Goal: Information Seeking & Learning: Learn about a topic

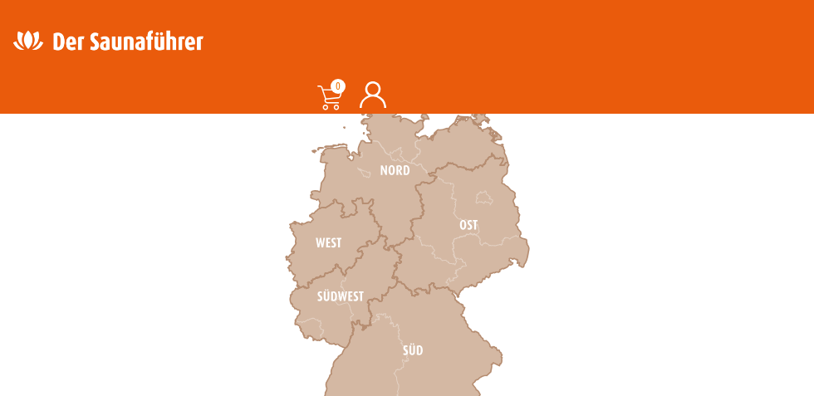
scroll to position [564, 0]
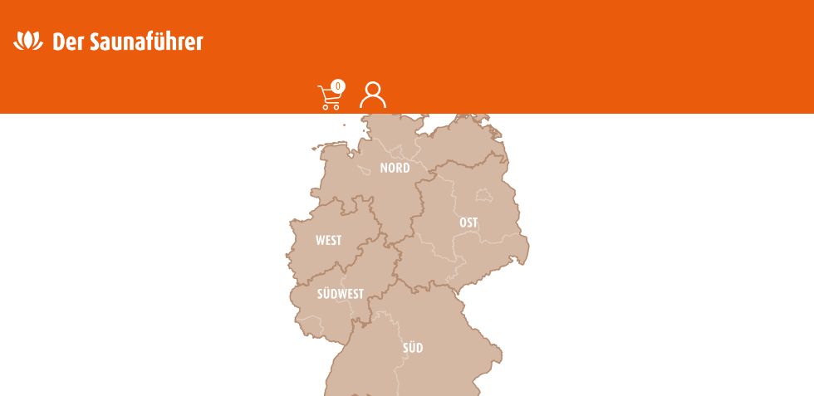
click at [342, 309] on icon at bounding box center [345, 290] width 111 height 112
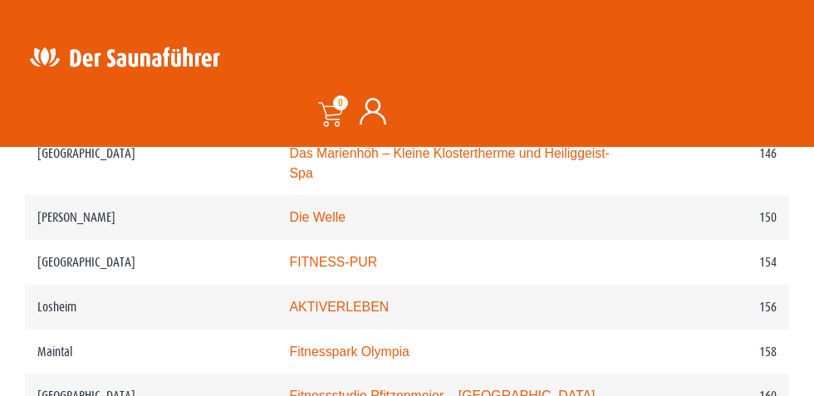
scroll to position [2438, 0]
click at [521, 320] on td "AKTIVERLEBEN" at bounding box center [462, 306] width 368 height 45
click at [343, 313] on link "AKTIVERLEBEN" at bounding box center [340, 306] width 100 height 14
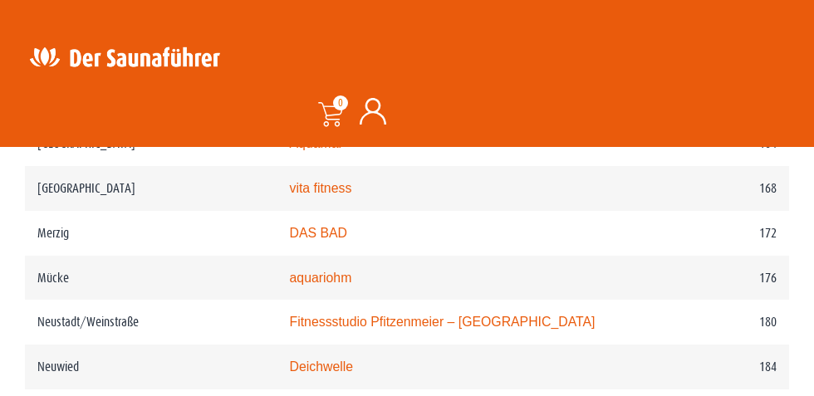
scroll to position [2802, 0]
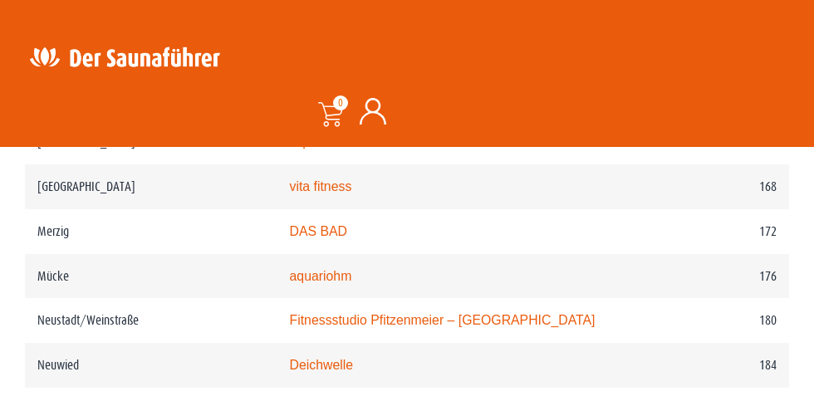
click at [328, 235] on link "DAS BAD" at bounding box center [319, 231] width 58 height 14
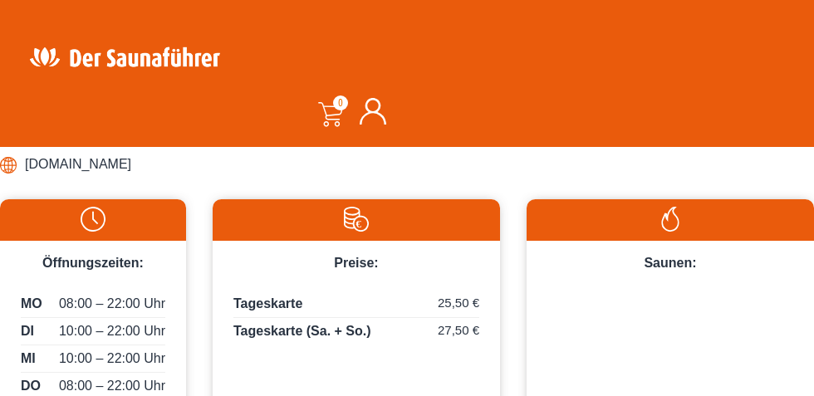
scroll to position [869, 0]
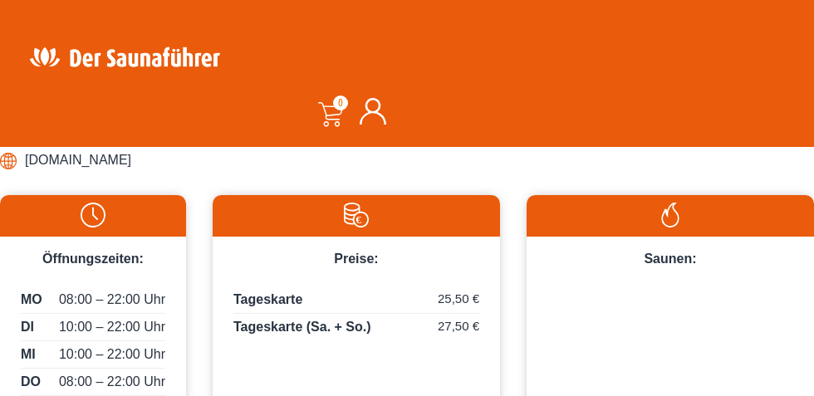
click at [679, 268] on div "Saunen:" at bounding box center [671, 253] width 288 height 32
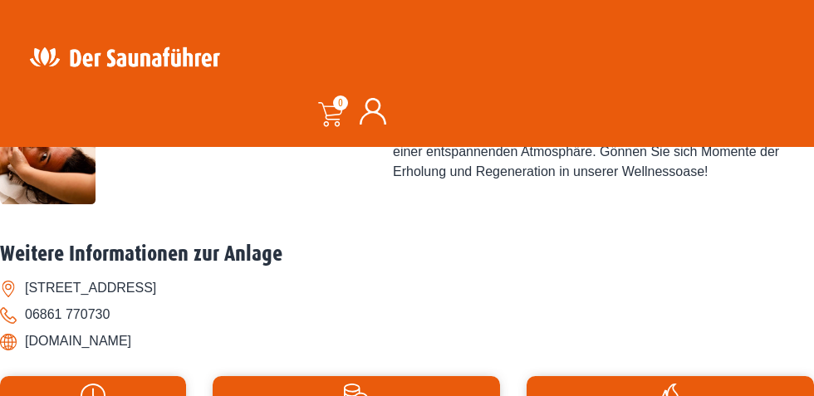
scroll to position [682, 0]
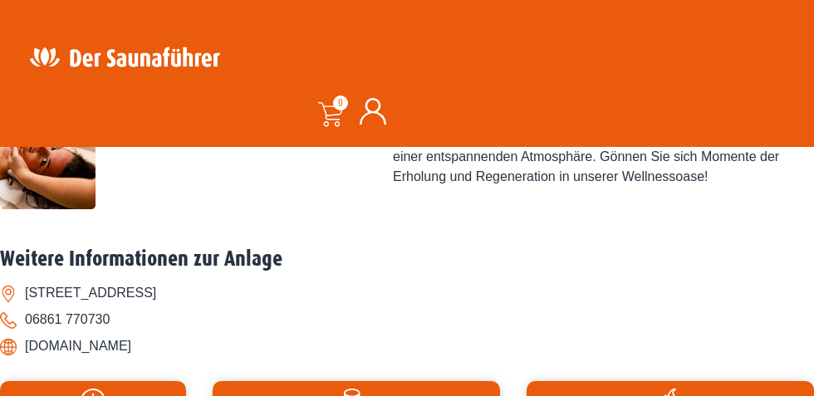
click at [96, 357] on li "[DOMAIN_NAME]" at bounding box center [407, 346] width 814 height 27
click at [112, 347] on li "[DOMAIN_NAME]" at bounding box center [407, 346] width 814 height 27
click at [130, 348] on li "[DOMAIN_NAME]" at bounding box center [407, 346] width 814 height 27
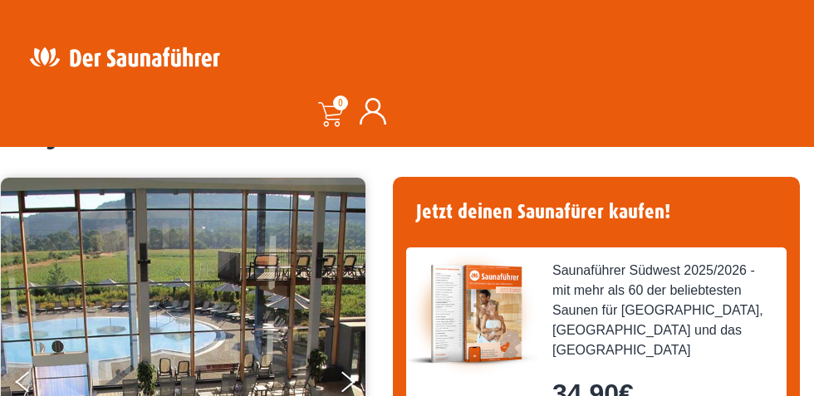
scroll to position [0, 0]
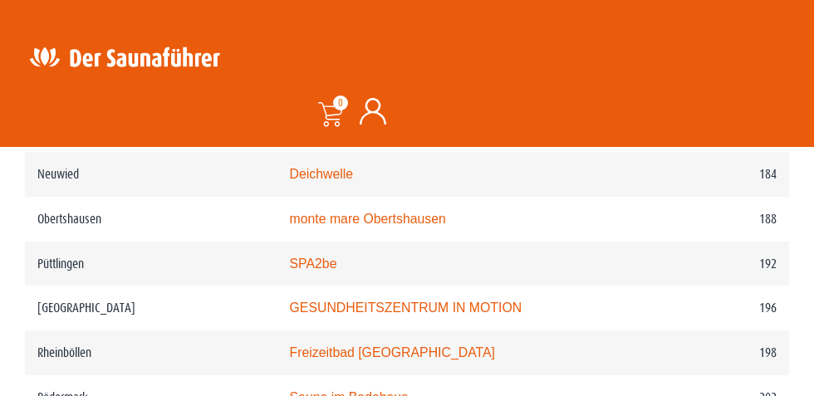
scroll to position [2993, 0]
click at [323, 271] on link "SPA2be" at bounding box center [313, 264] width 47 height 14
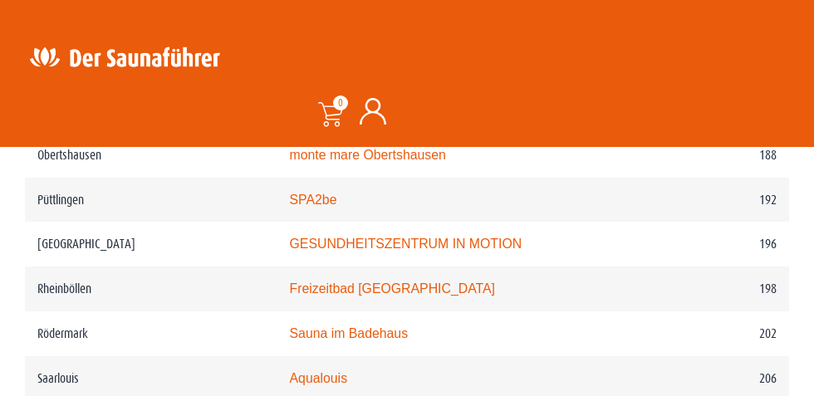
click at [332, 377] on link "Aqualouis" at bounding box center [319, 379] width 58 height 14
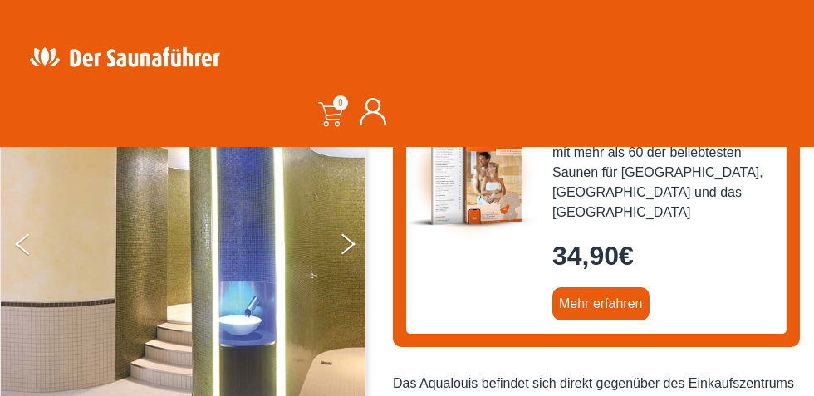
scroll to position [238, 0]
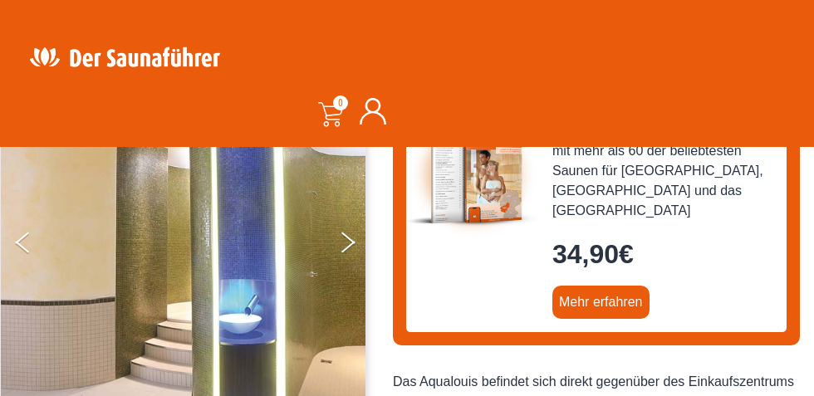
click at [359, 230] on button "Next" at bounding box center [359, 246] width 42 height 42
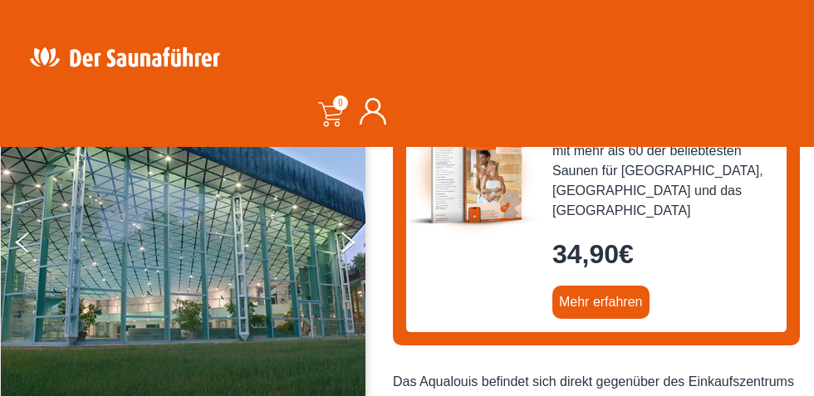
click at [346, 253] on button "Next" at bounding box center [359, 246] width 42 height 42
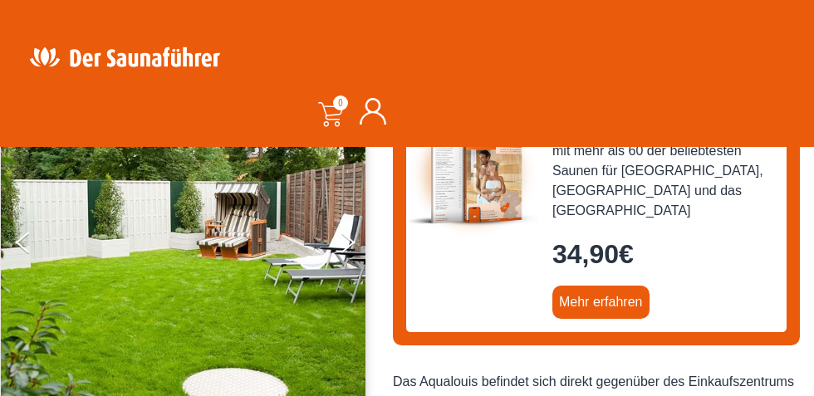
click at [347, 245] on icon "Next" at bounding box center [349, 247] width 14 height 12
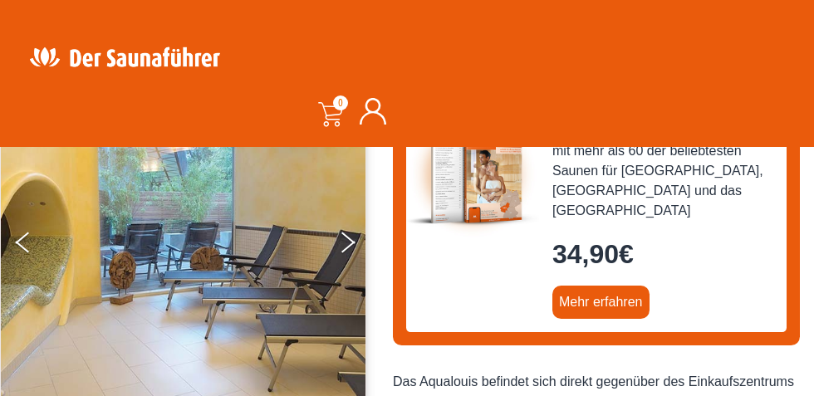
click at [347, 245] on icon "Next" at bounding box center [349, 247] width 14 height 12
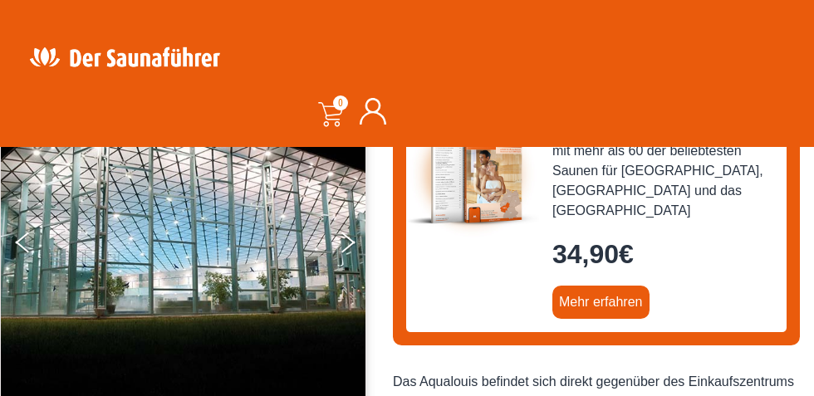
click at [355, 247] on button "Next" at bounding box center [359, 246] width 42 height 42
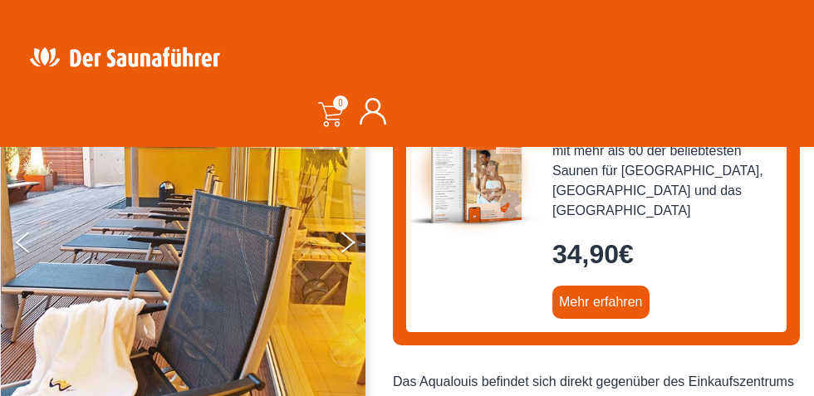
click at [347, 245] on icon "Next" at bounding box center [349, 247] width 14 height 12
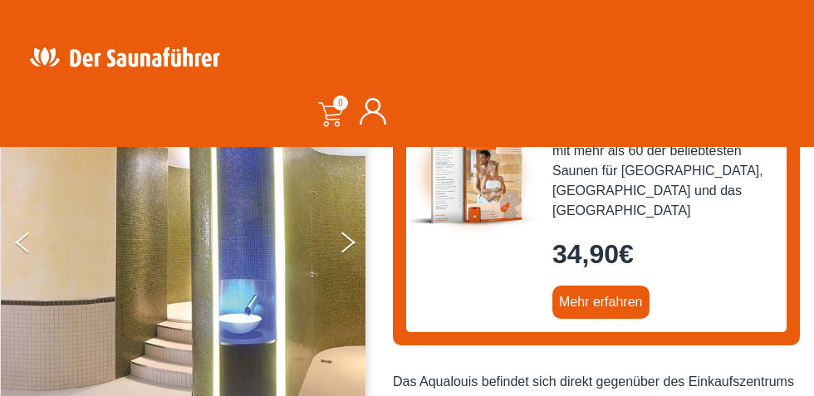
click at [347, 245] on icon "Next" at bounding box center [349, 247] width 14 height 12
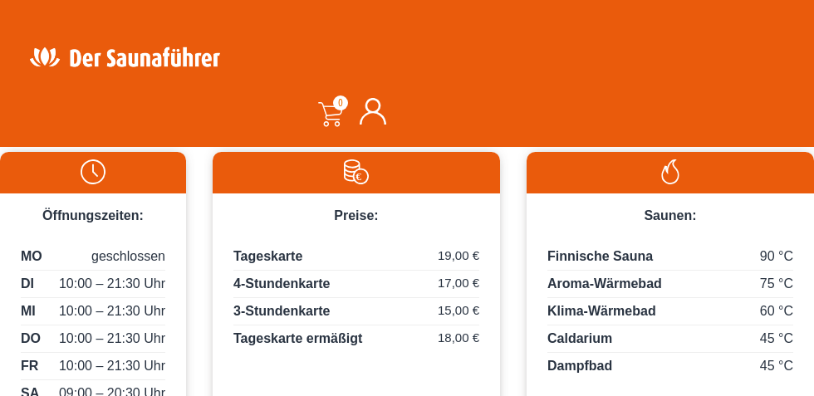
scroll to position [913, 0]
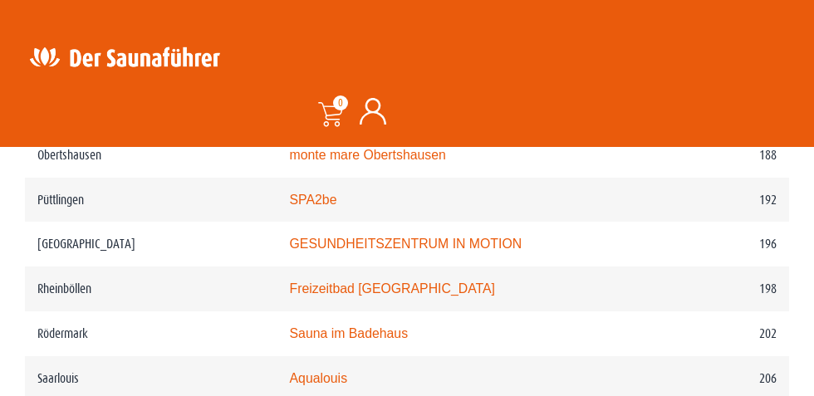
click at [420, 250] on link "GESUNDHEITSZENTRUM IN MOTION" at bounding box center [406, 244] width 233 height 14
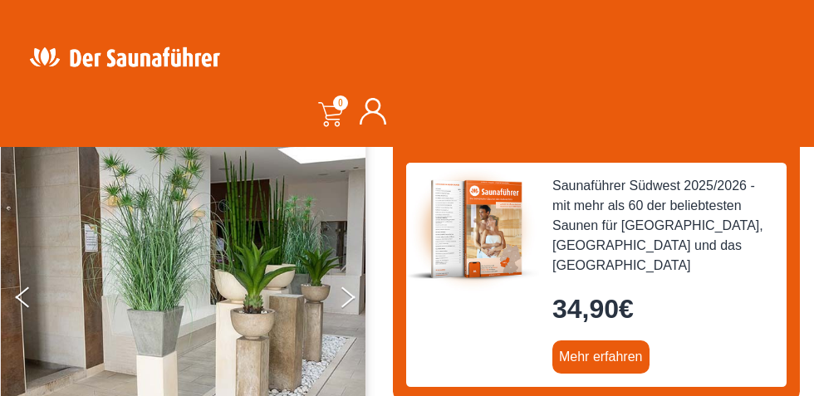
scroll to position [185, 0]
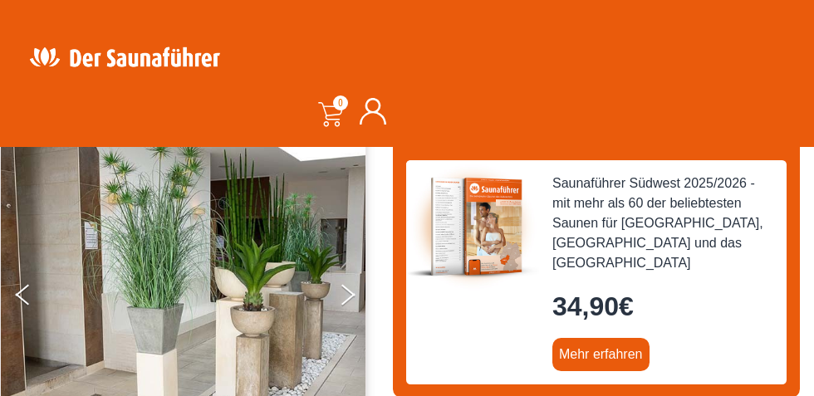
click at [349, 298] on icon "Next" at bounding box center [349, 299] width 14 height 12
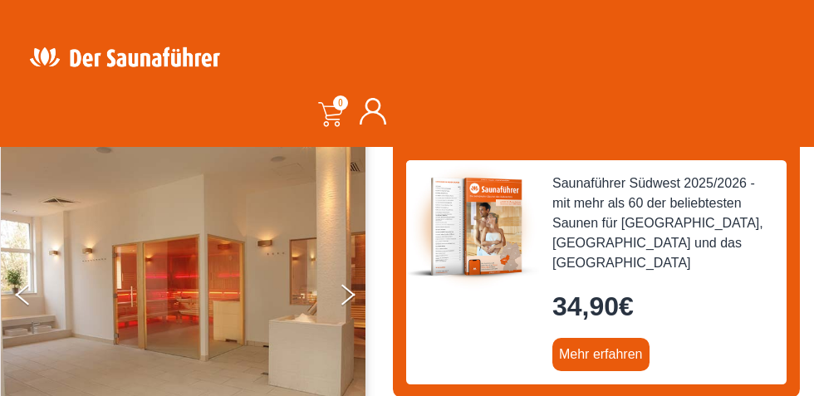
click at [349, 306] on button "Next" at bounding box center [359, 299] width 42 height 42
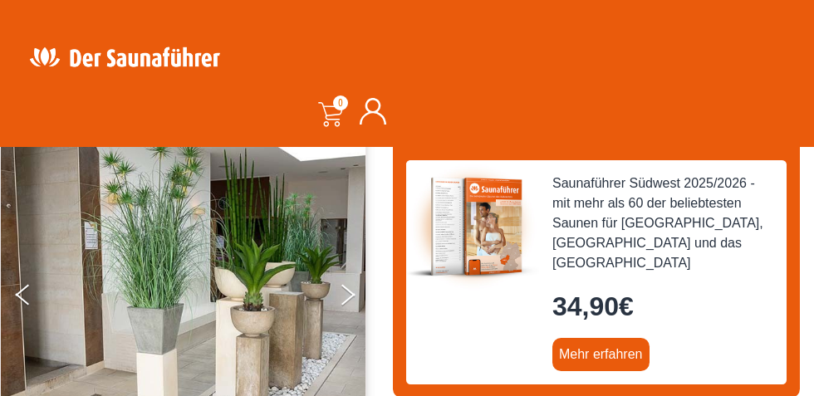
click at [352, 305] on button "Next" at bounding box center [359, 299] width 42 height 42
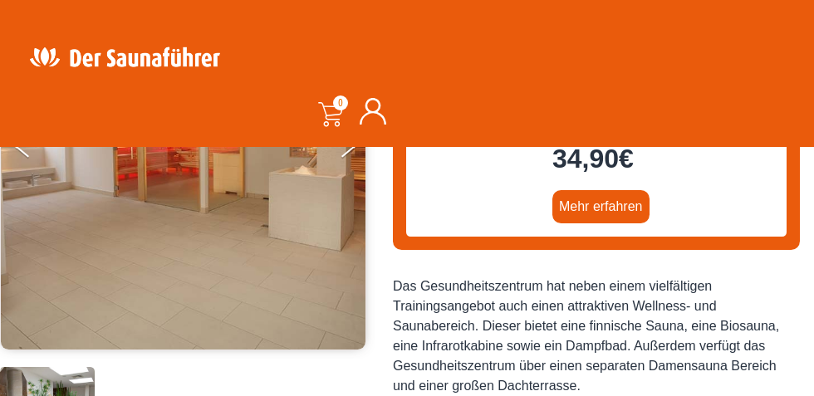
scroll to position [397, 0]
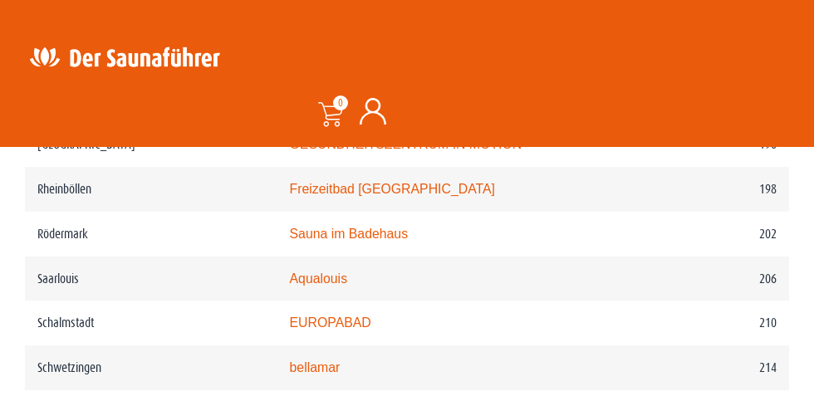
scroll to position [3162, 0]
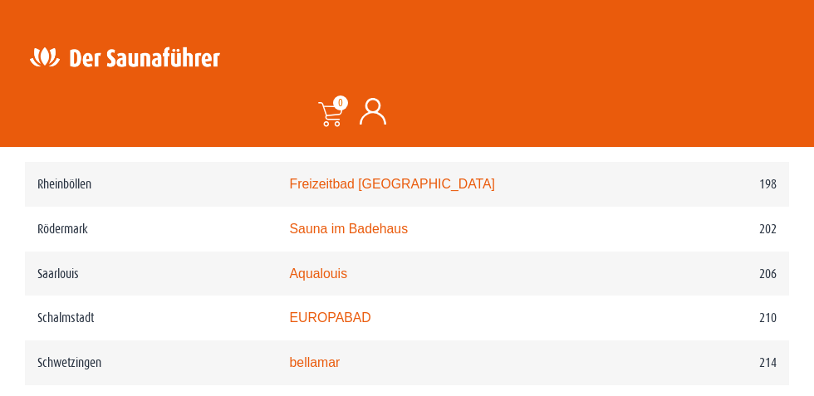
click at [384, 234] on link "Sauna im Badehaus" at bounding box center [349, 229] width 119 height 14
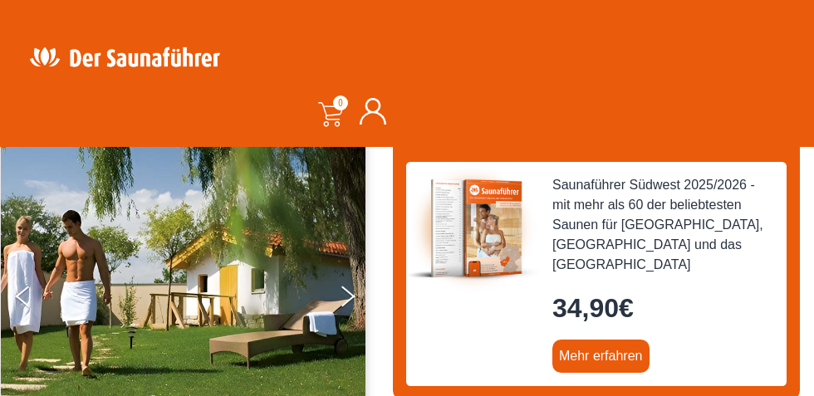
scroll to position [173, 0]
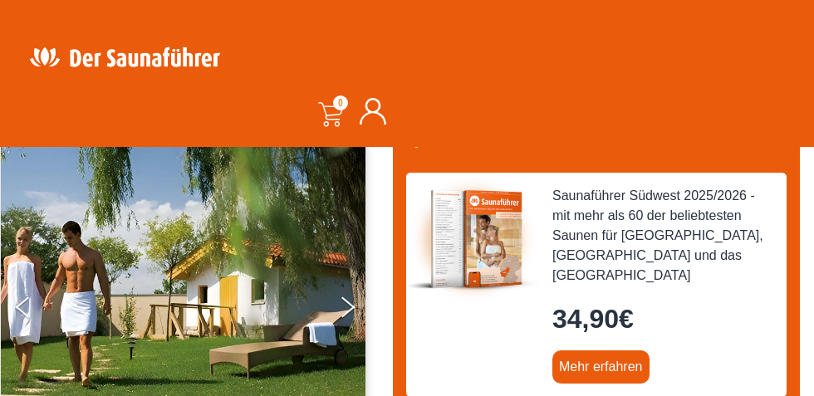
click at [348, 311] on icon "Next" at bounding box center [349, 312] width 14 height 12
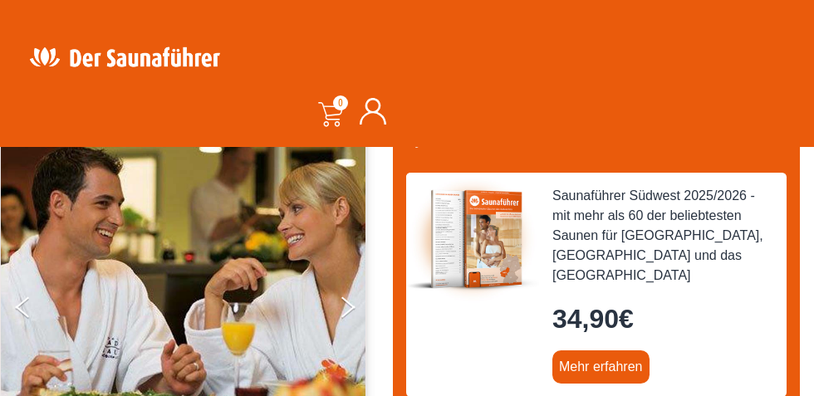
click at [347, 318] on button "Next" at bounding box center [359, 311] width 42 height 42
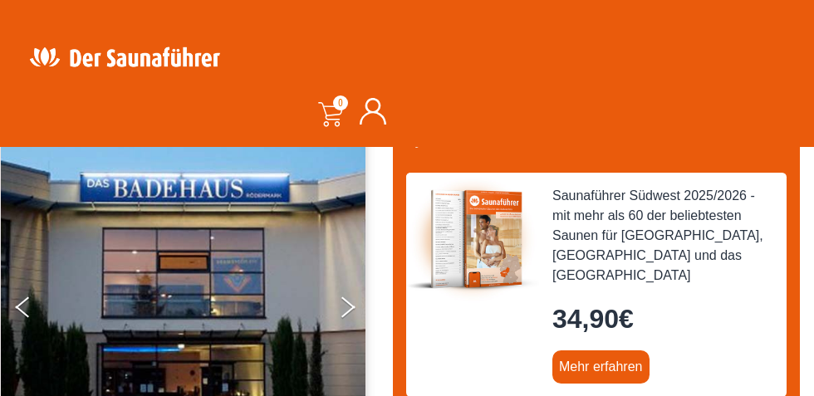
click at [347, 310] on icon "Next" at bounding box center [349, 312] width 14 height 12
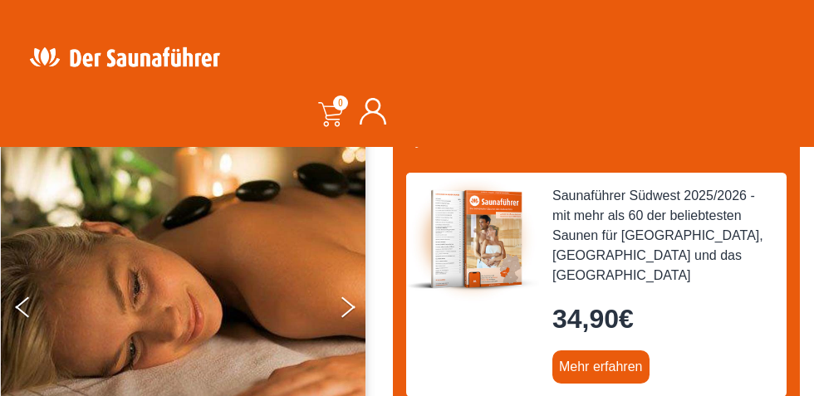
click at [347, 317] on button "Next" at bounding box center [359, 311] width 42 height 42
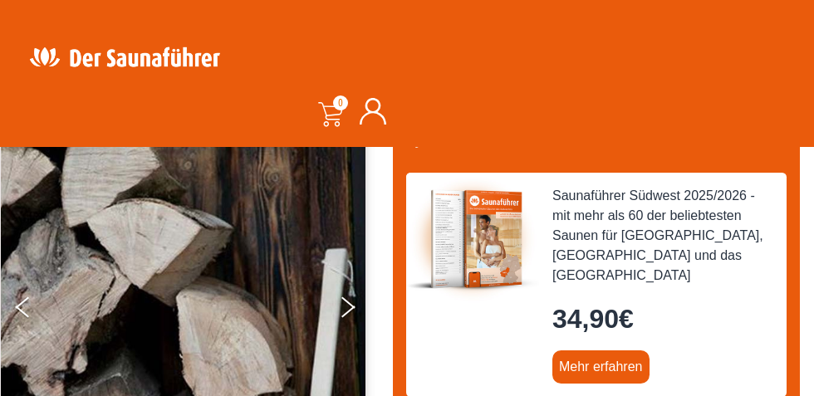
click at [347, 310] on icon "Next" at bounding box center [349, 312] width 14 height 12
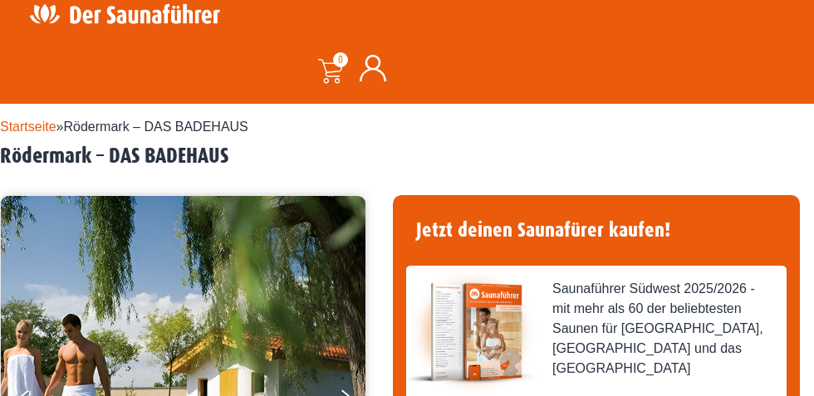
scroll to position [0, 0]
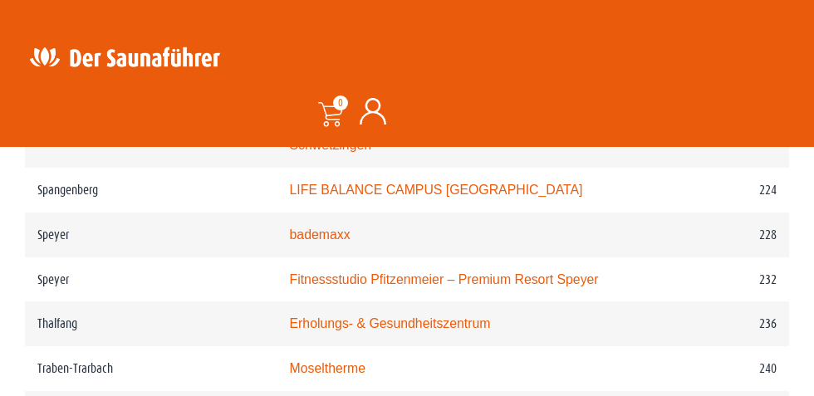
scroll to position [3509, 0]
click at [440, 330] on link "Erholungs- & Gesundheitszentrum" at bounding box center [390, 323] width 201 height 14
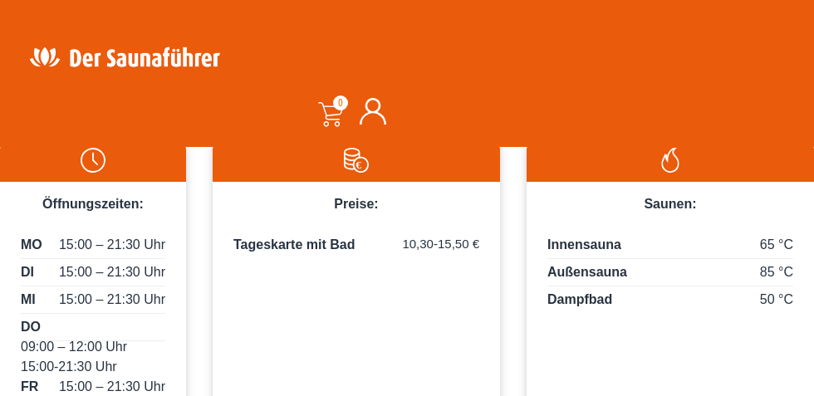
scroll to position [925, 0]
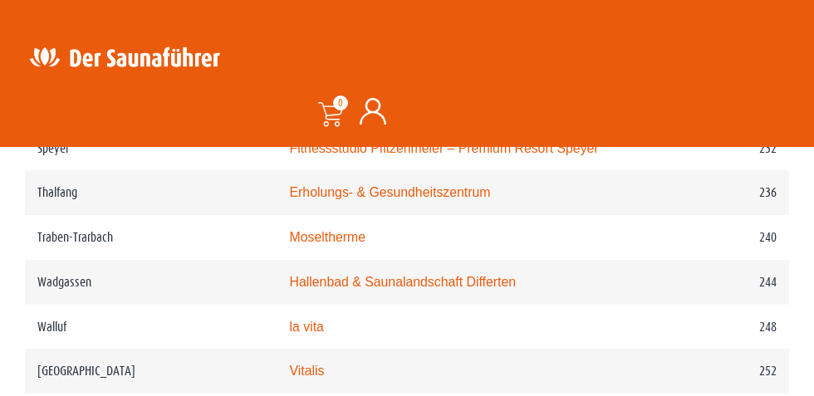
scroll to position [3646, 0]
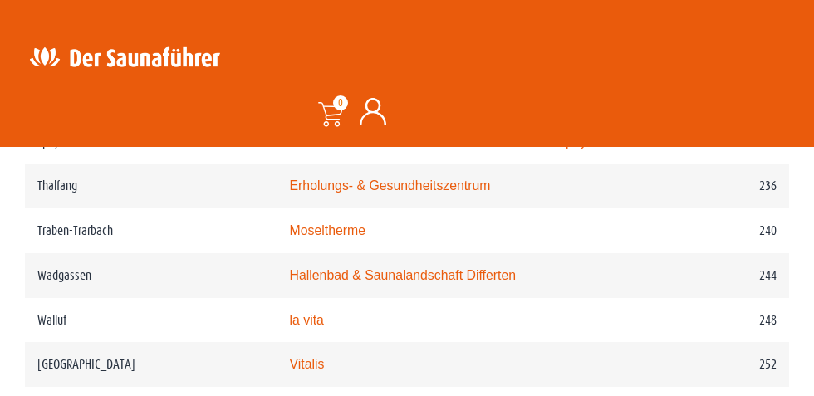
click at [361, 236] on link "Moseltherme" at bounding box center [328, 231] width 76 height 14
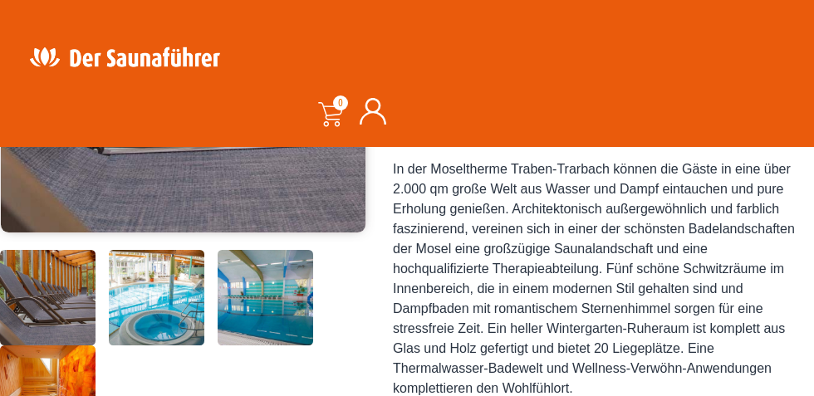
scroll to position [447, 0]
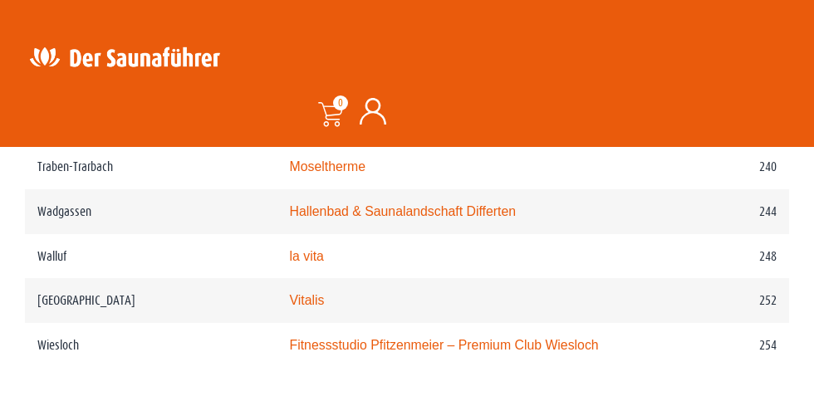
click at [324, 263] on link "la vita" at bounding box center [307, 256] width 34 height 14
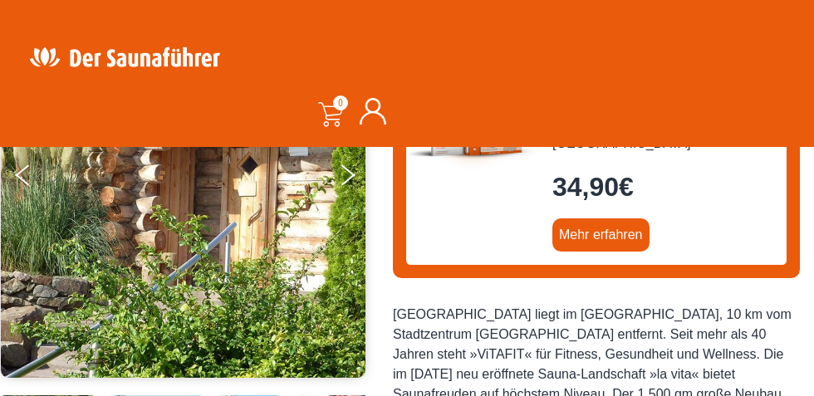
scroll to position [307, 0]
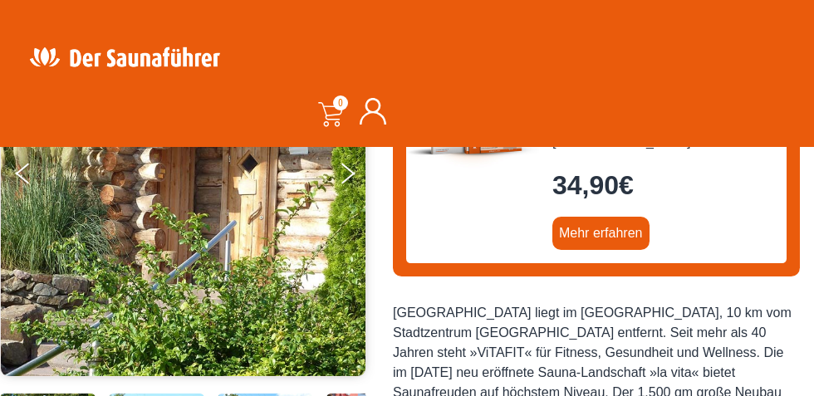
click at [681, 235] on div "Saunaführer Südwest 2025/2026 - mit mehr als 60 der beliebtesten Saunen für Hes…" at bounding box center [596, 151] width 381 height 224
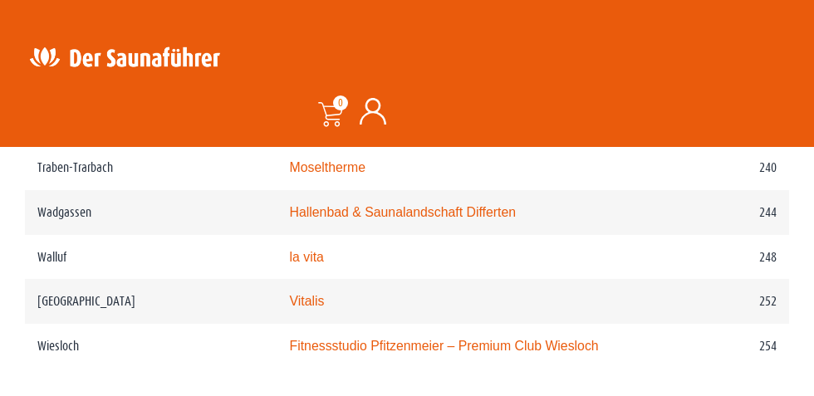
click at [341, 329] on td "Fitnessstudio Pfitzenmeier – Premium Club Wiesloch" at bounding box center [462, 346] width 368 height 45
click at [325, 308] on link "Vitalis" at bounding box center [307, 301] width 35 height 14
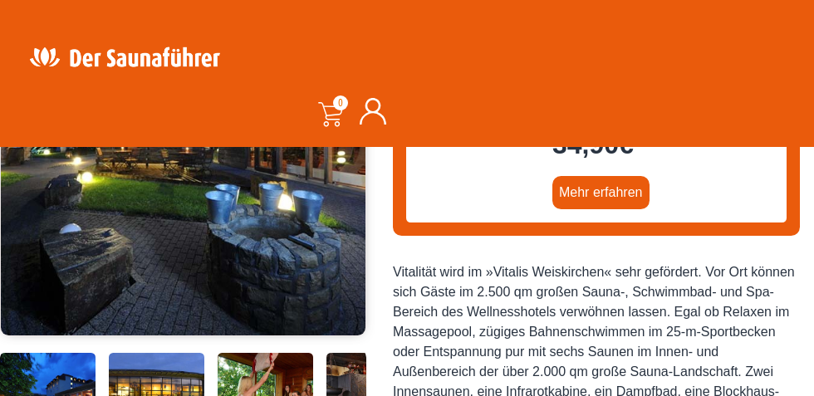
scroll to position [348, 0]
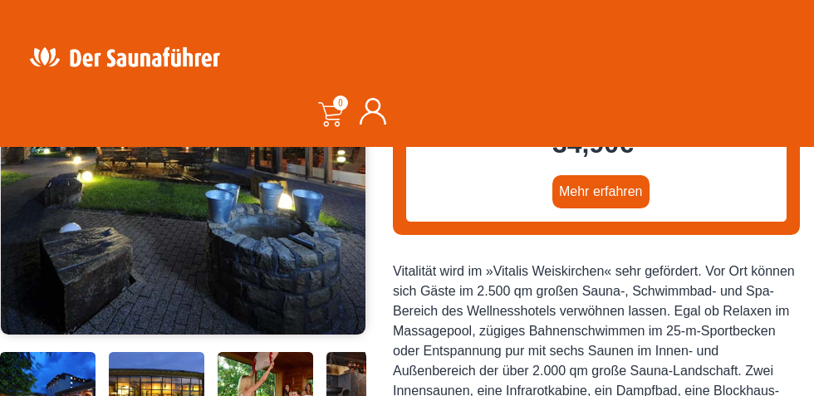
click at [785, 232] on div "Jetzt deinen Saunafürer kaufen! Saunaführer Südwest 2025/2026 - mit mehr als 60…" at bounding box center [596, 237] width 407 height 621
click at [786, 239] on div "Jetzt deinen Saunafürer kaufen! Saunaführer Südwest 2025/2026 - mit mehr als 60…" at bounding box center [596, 237] width 407 height 621
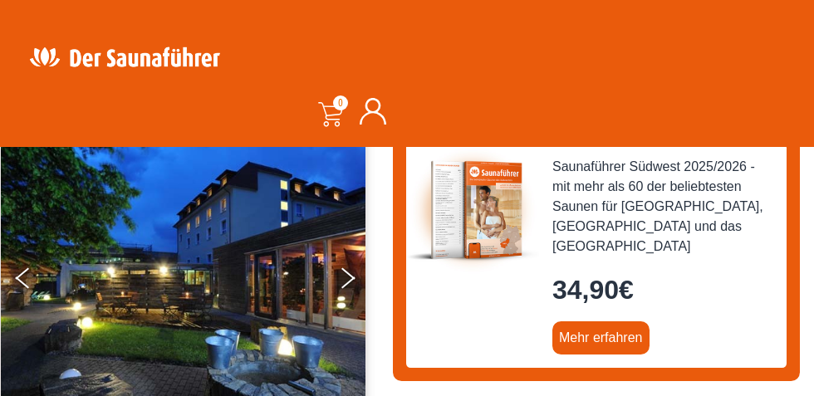
scroll to position [212, 0]
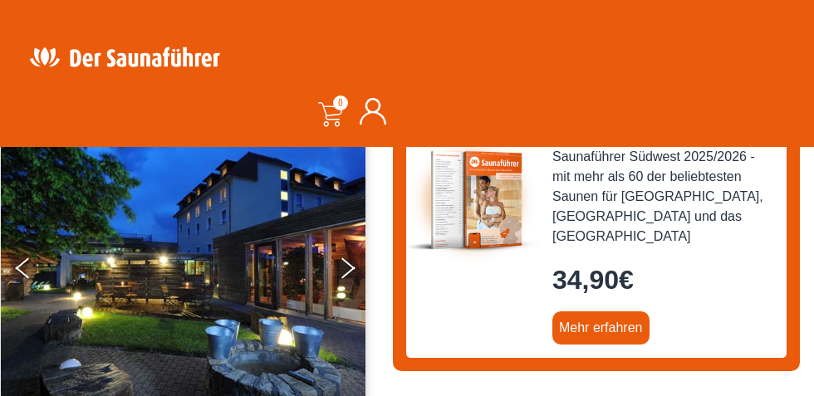
click at [347, 271] on icon "Next" at bounding box center [349, 273] width 14 height 12
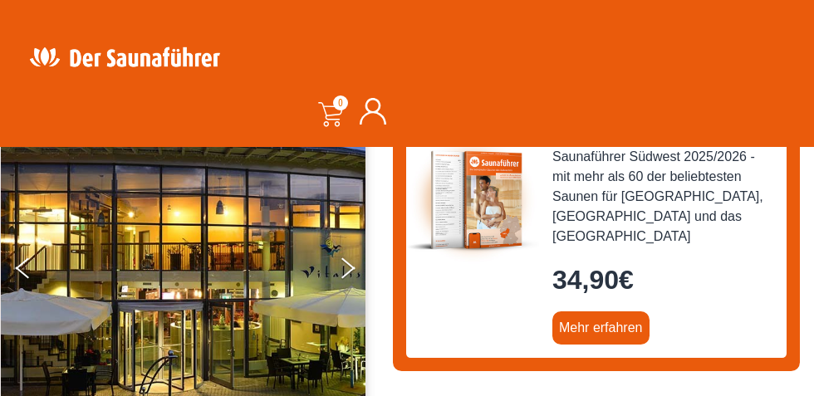
click at [348, 279] on button "Next" at bounding box center [359, 272] width 42 height 42
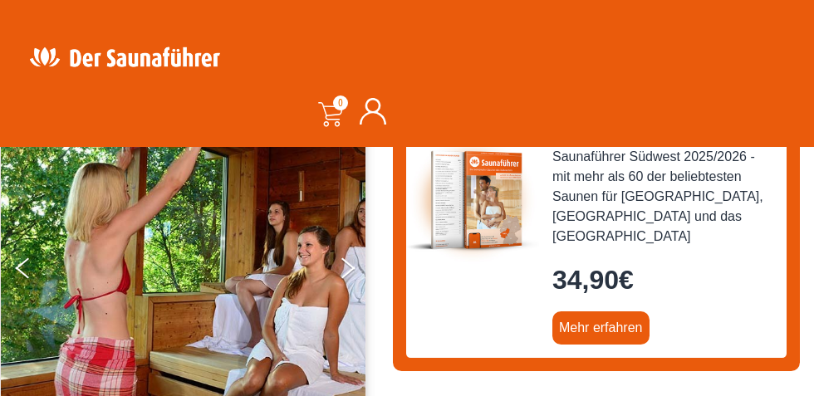
click at [348, 278] on button "Next" at bounding box center [359, 272] width 42 height 42
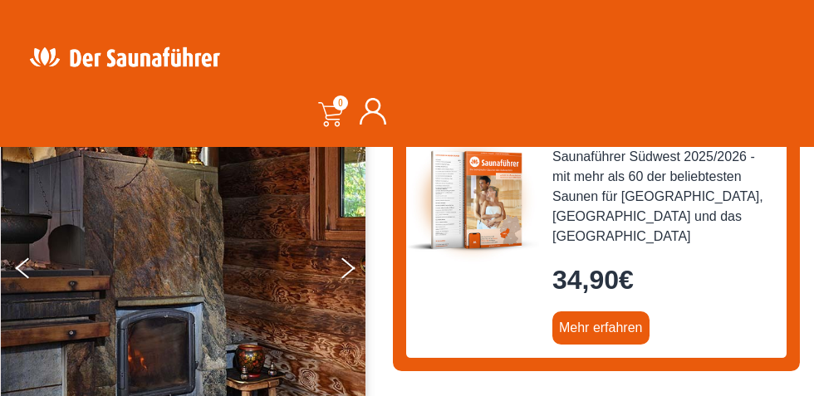
click at [350, 278] on button "Next" at bounding box center [359, 272] width 42 height 42
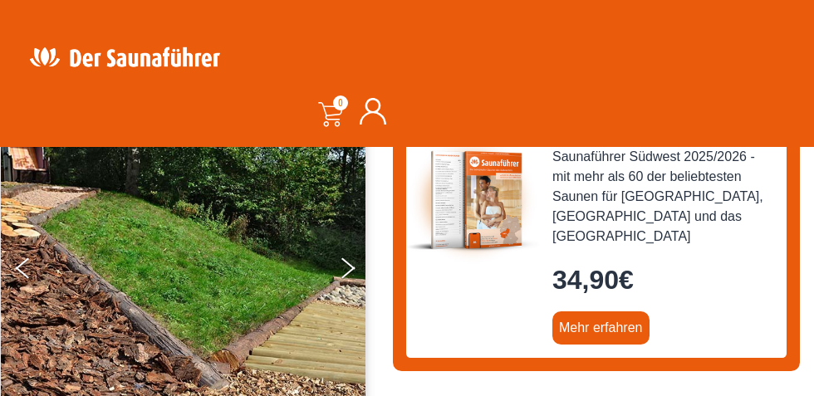
click at [352, 283] on button "Next" at bounding box center [359, 272] width 42 height 42
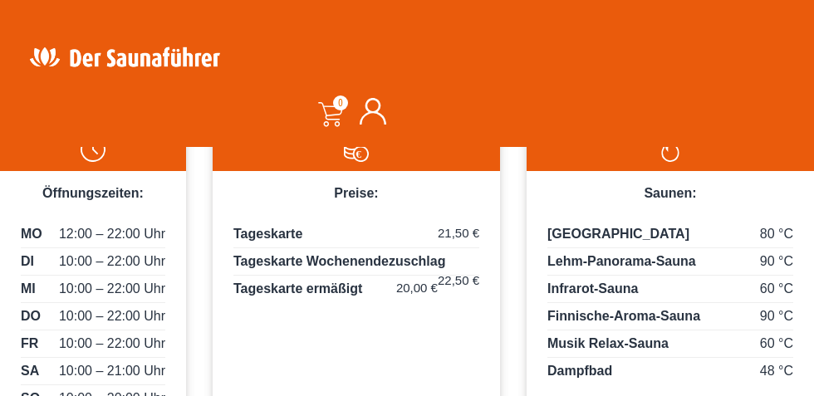
scroll to position [937, 0]
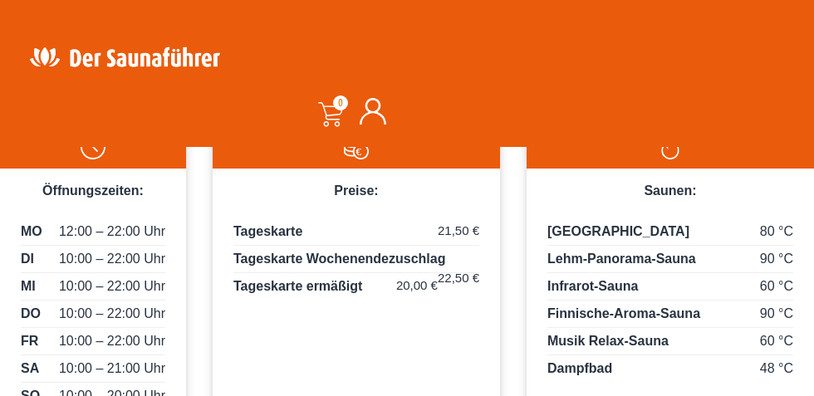
click at [548, 174] on div "Saunen:" at bounding box center [671, 185] width 288 height 32
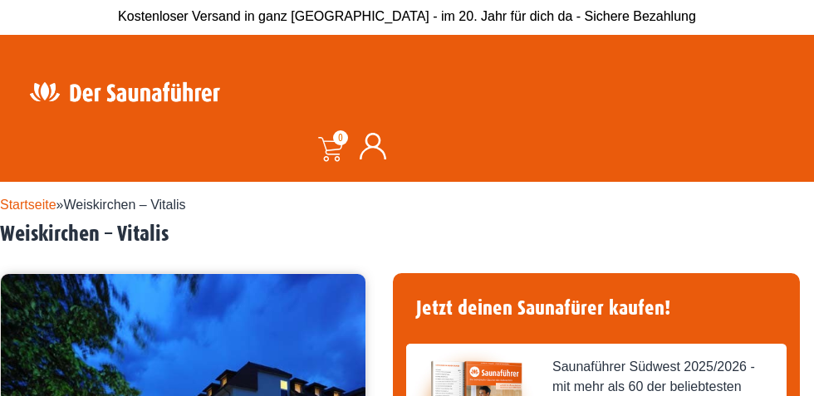
scroll to position [0, 0]
